Goal: Transaction & Acquisition: Purchase product/service

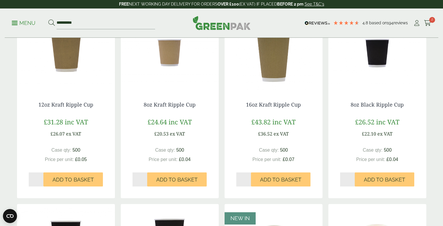
scroll to position [120, 0]
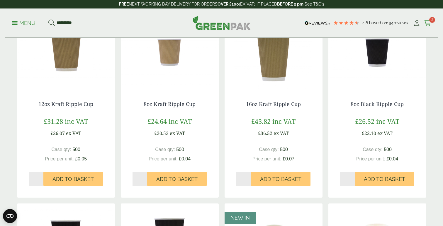
click at [432, 21] on span "2" at bounding box center [432, 20] width 6 height 6
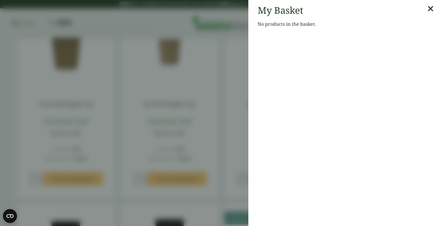
click at [429, 10] on icon at bounding box center [430, 9] width 6 height 8
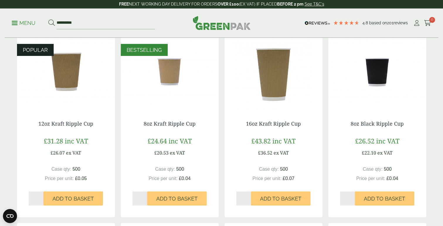
scroll to position [99, 0]
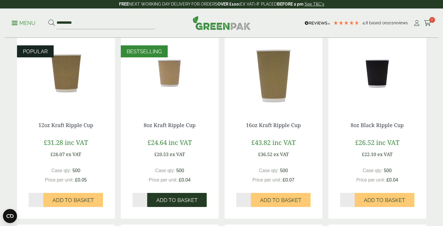
click at [164, 198] on span "Add to Basket" at bounding box center [176, 200] width 41 height 6
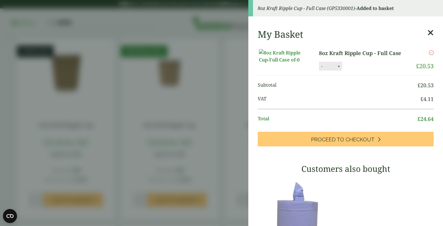
click at [430, 36] on icon at bounding box center [430, 33] width 6 height 8
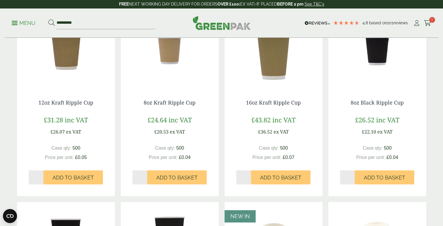
scroll to position [124, 0]
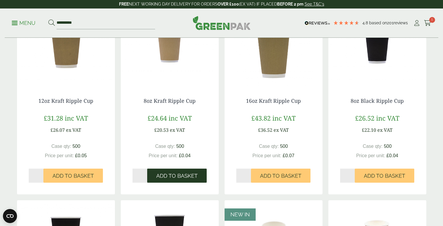
click at [158, 175] on span "Add to Basket" at bounding box center [176, 176] width 41 height 6
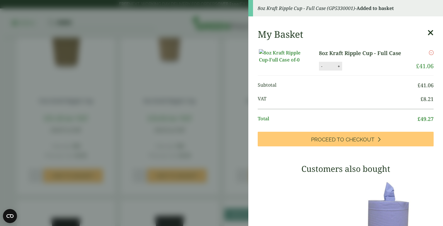
click at [322, 69] on button "-" at bounding box center [321, 66] width 5 height 5
type input "*"
click at [351, 71] on button "Update" at bounding box center [357, 66] width 29 height 9
click at [430, 35] on icon at bounding box center [430, 33] width 6 height 8
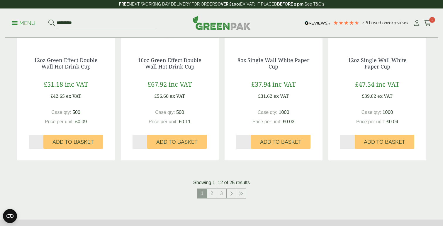
scroll to position [546, 0]
click at [210, 194] on link "2" at bounding box center [211, 193] width 9 height 9
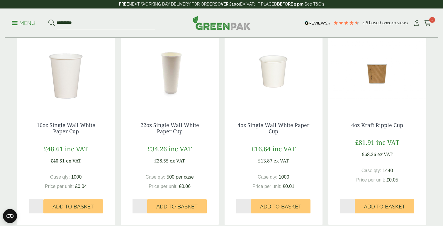
scroll to position [103, 0]
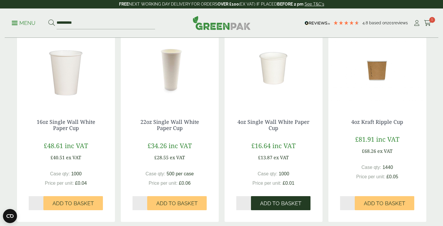
click at [267, 200] on button "Add to Basket" at bounding box center [280, 203] width 59 height 14
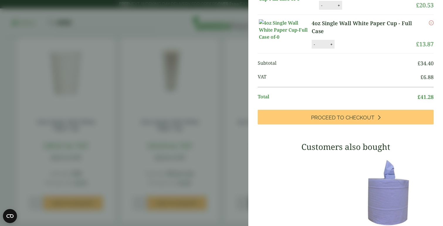
scroll to position [0, 0]
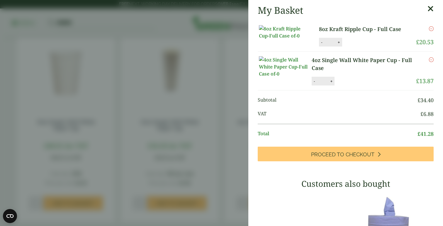
click at [432, 11] on icon at bounding box center [430, 9] width 6 height 8
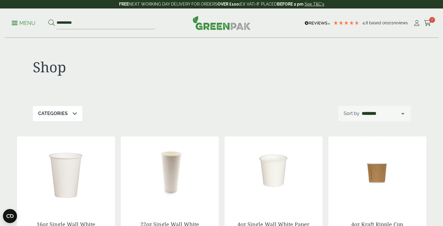
click at [21, 26] on p "Menu" at bounding box center [24, 23] width 24 height 7
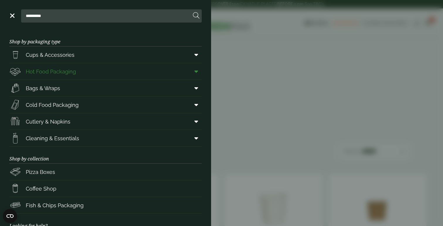
click at [64, 71] on span "Hot Food Packaging" at bounding box center [51, 72] width 50 height 8
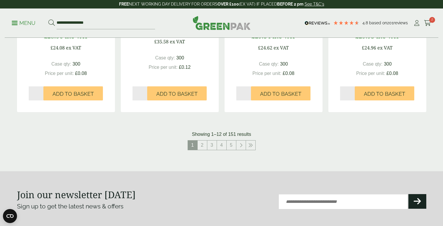
scroll to position [639, 0]
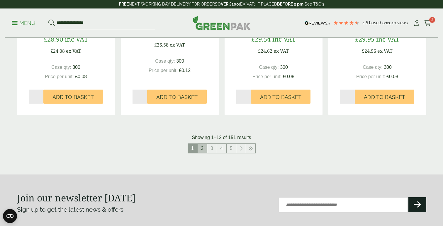
click at [201, 147] on link "2" at bounding box center [202, 148] width 9 height 9
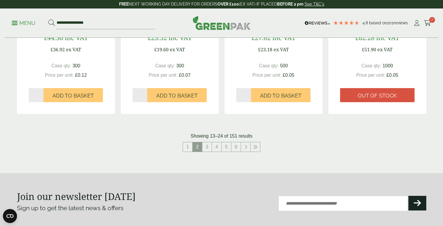
scroll to position [640, 0]
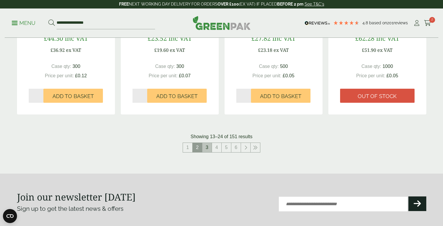
click at [208, 151] on link "3" at bounding box center [206, 147] width 9 height 9
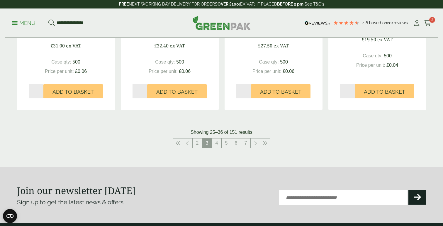
scroll to position [646, 0]
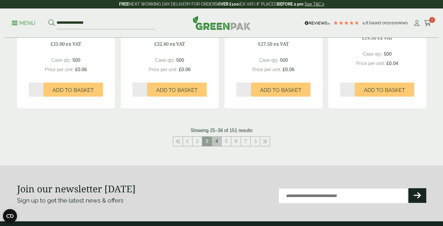
click at [217, 145] on link "4" at bounding box center [216, 141] width 9 height 9
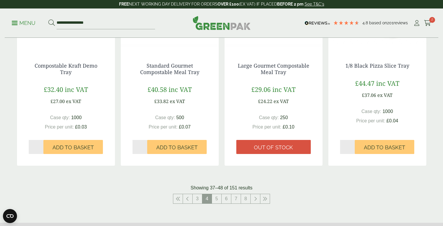
scroll to position [590, 0]
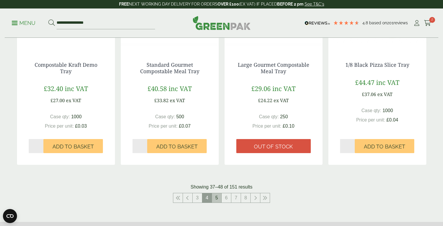
click at [219, 199] on link "5" at bounding box center [216, 197] width 9 height 9
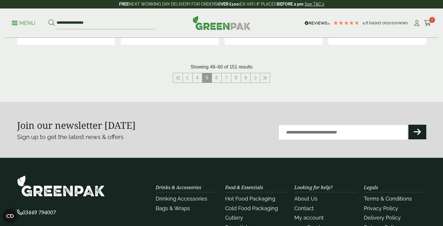
scroll to position [716, 0]
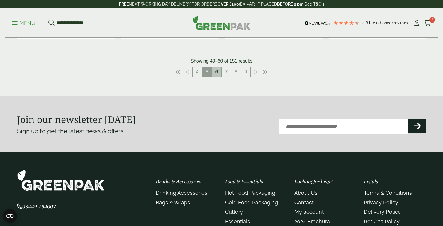
click at [219, 73] on link "6" at bounding box center [216, 71] width 9 height 9
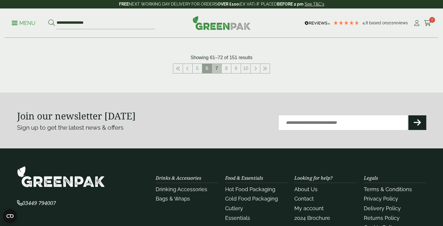
scroll to position [726, 0]
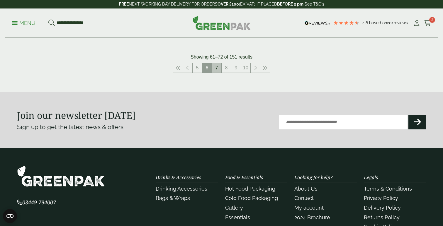
click at [219, 70] on link "7" at bounding box center [216, 67] width 9 height 9
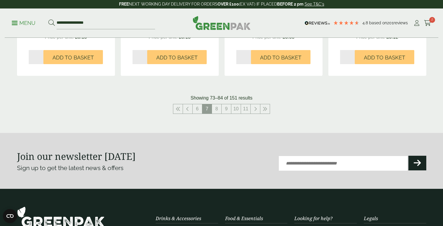
scroll to position [680, 0]
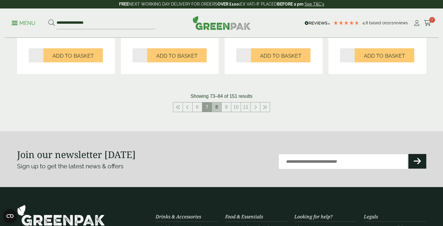
click at [216, 108] on link "8" at bounding box center [216, 107] width 9 height 9
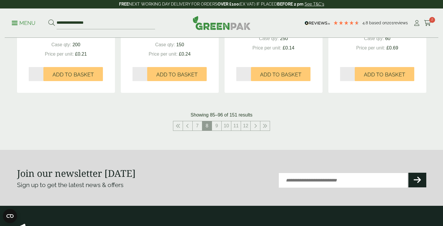
scroll to position [664, 0]
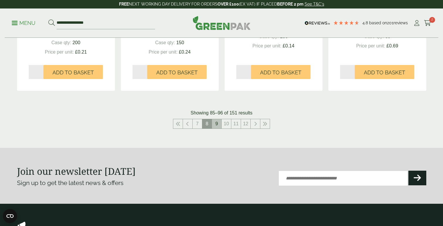
click at [214, 124] on link "9" at bounding box center [216, 123] width 9 height 9
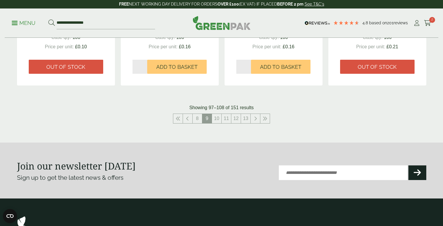
scroll to position [663, 0]
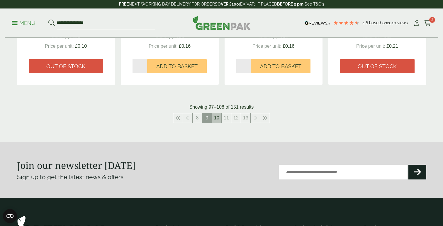
click at [219, 119] on link "10" at bounding box center [216, 117] width 9 height 9
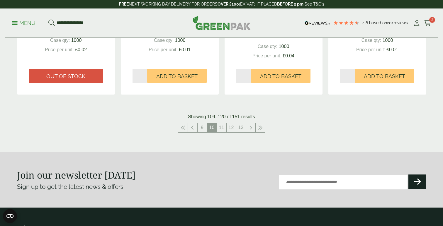
scroll to position [658, 0]
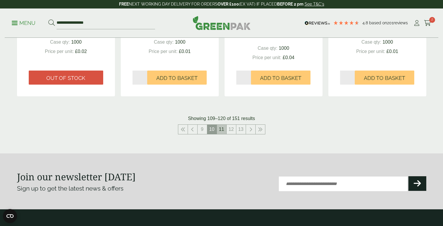
click at [222, 127] on link "11" at bounding box center [221, 129] width 9 height 9
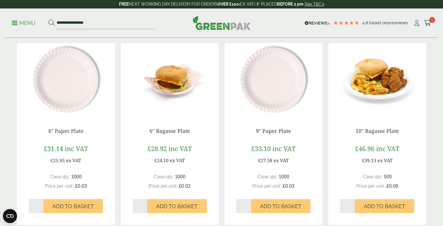
scroll to position [528, 0]
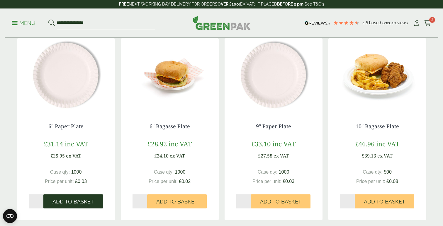
click at [77, 199] on span "Add to Basket" at bounding box center [72, 202] width 41 height 6
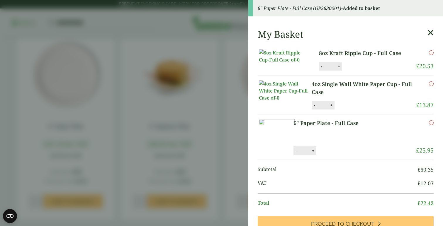
click at [430, 36] on icon at bounding box center [430, 33] width 6 height 8
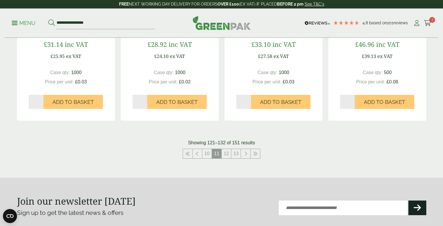
scroll to position [625, 0]
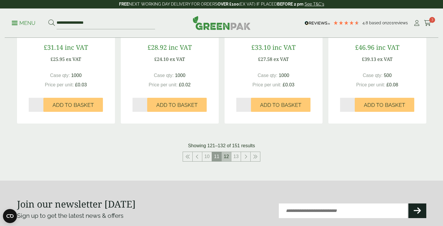
click at [224, 157] on link "12" at bounding box center [226, 156] width 9 height 9
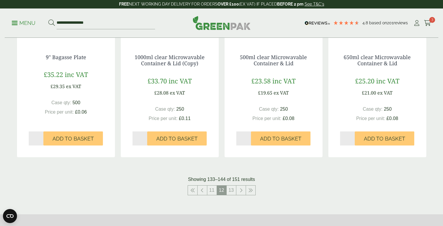
scroll to position [586, 0]
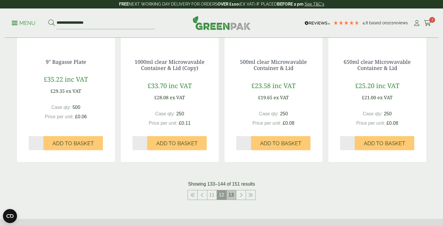
click at [230, 197] on link "13" at bounding box center [231, 194] width 9 height 9
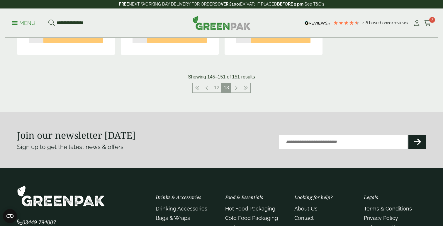
scroll to position [512, 0]
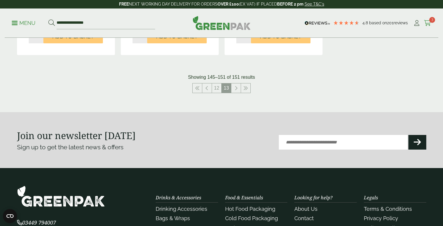
click at [428, 25] on icon at bounding box center [427, 23] width 7 height 6
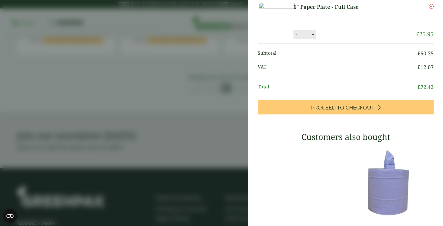
scroll to position [97, 0]
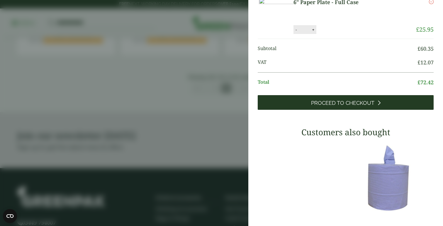
click at [342, 106] on span "Proceed to Checkout" at bounding box center [342, 103] width 63 height 6
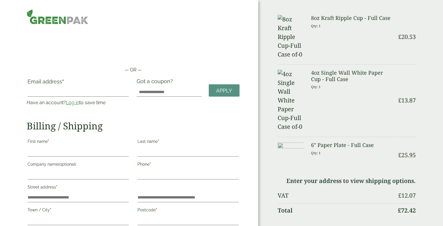
click at [75, 103] on link "Log in" at bounding box center [72, 103] width 13 height 6
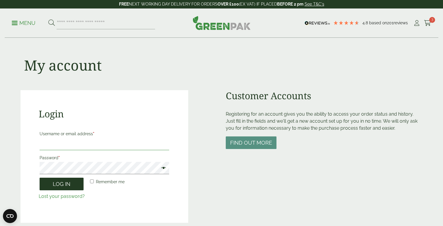
type input "**********"
click at [60, 186] on button "Log in" at bounding box center [62, 184] width 44 height 13
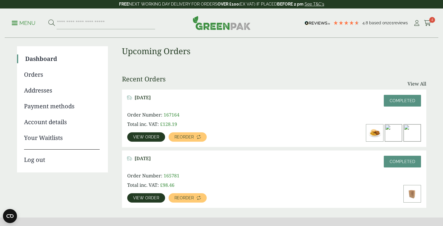
scroll to position [37, 0]
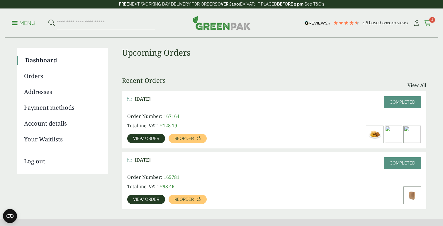
click at [427, 25] on icon at bounding box center [427, 23] width 7 height 6
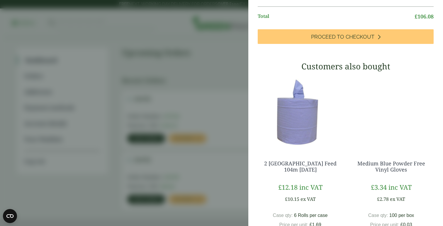
scroll to position [183, 0]
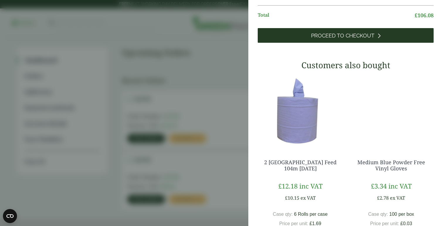
click at [362, 39] on span "Proceed to Checkout" at bounding box center [342, 36] width 63 height 6
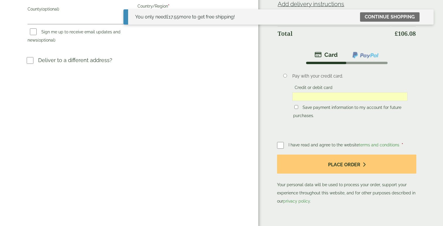
scroll to position [217, 0]
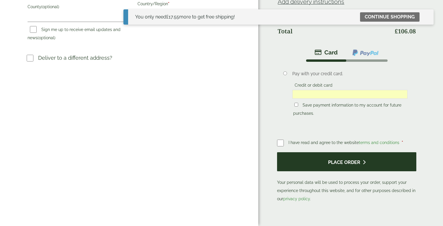
click at [299, 156] on button "Place order" at bounding box center [346, 161] width 139 height 19
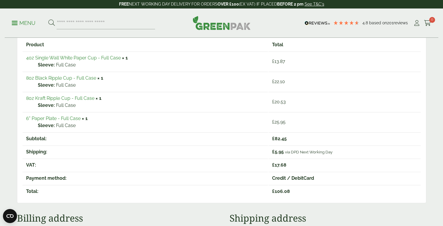
scroll to position [110, 0]
click at [87, 78] on link "8oz Black Ripple Cup - Full Case" at bounding box center [61, 78] width 70 height 6
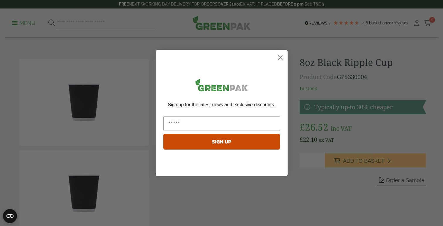
click at [282, 56] on circle "Close dialog" at bounding box center [280, 58] width 10 height 10
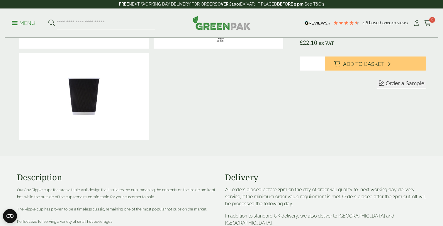
scroll to position [97, 0]
